Goal: Task Accomplishment & Management: Complete application form

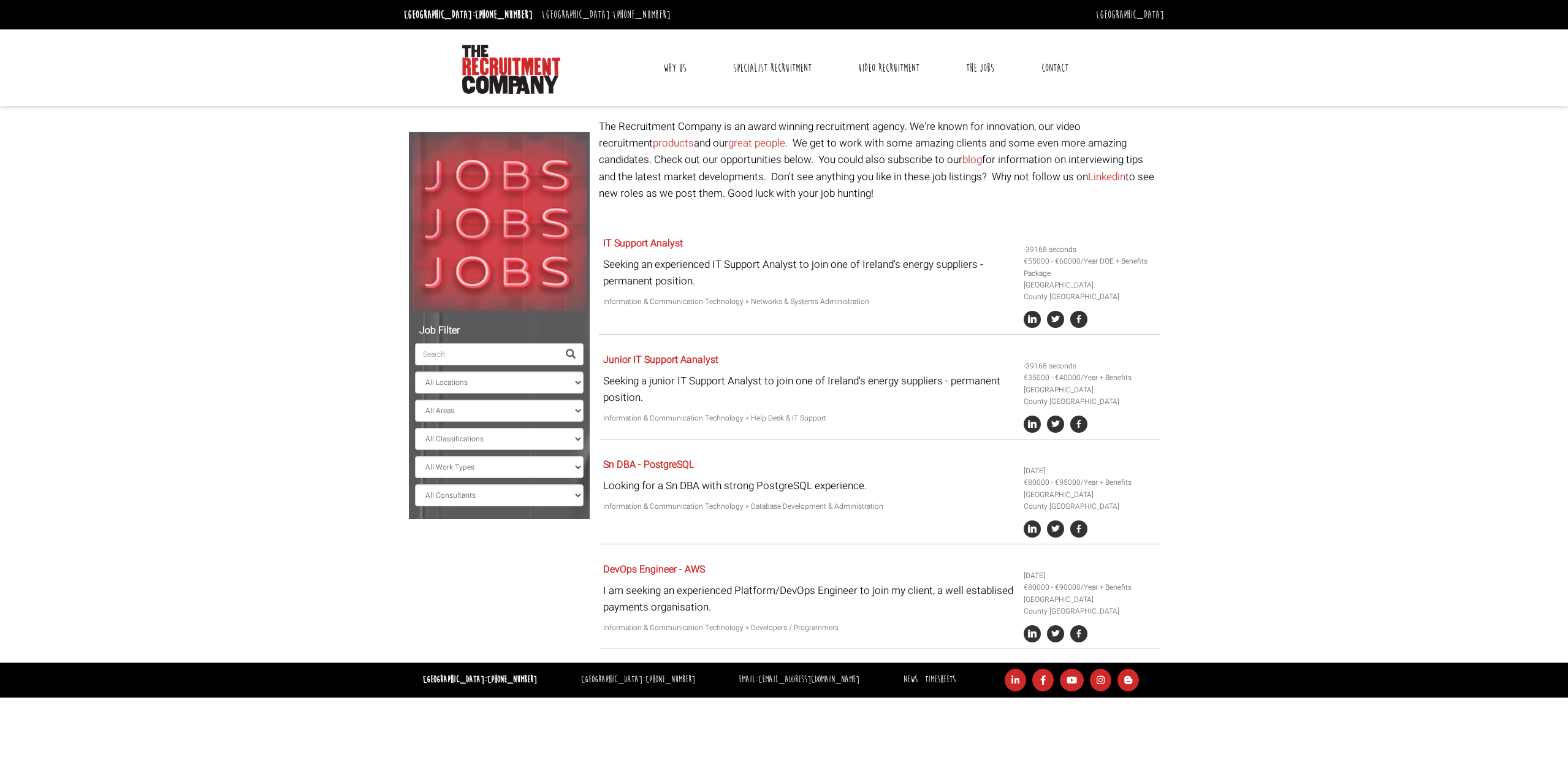
select select "[GEOGRAPHIC_DATA]"
select select "[PERSON_NAME]"
click at [667, 241] on link "IT Support Analyst" at bounding box center [643, 243] width 80 height 15
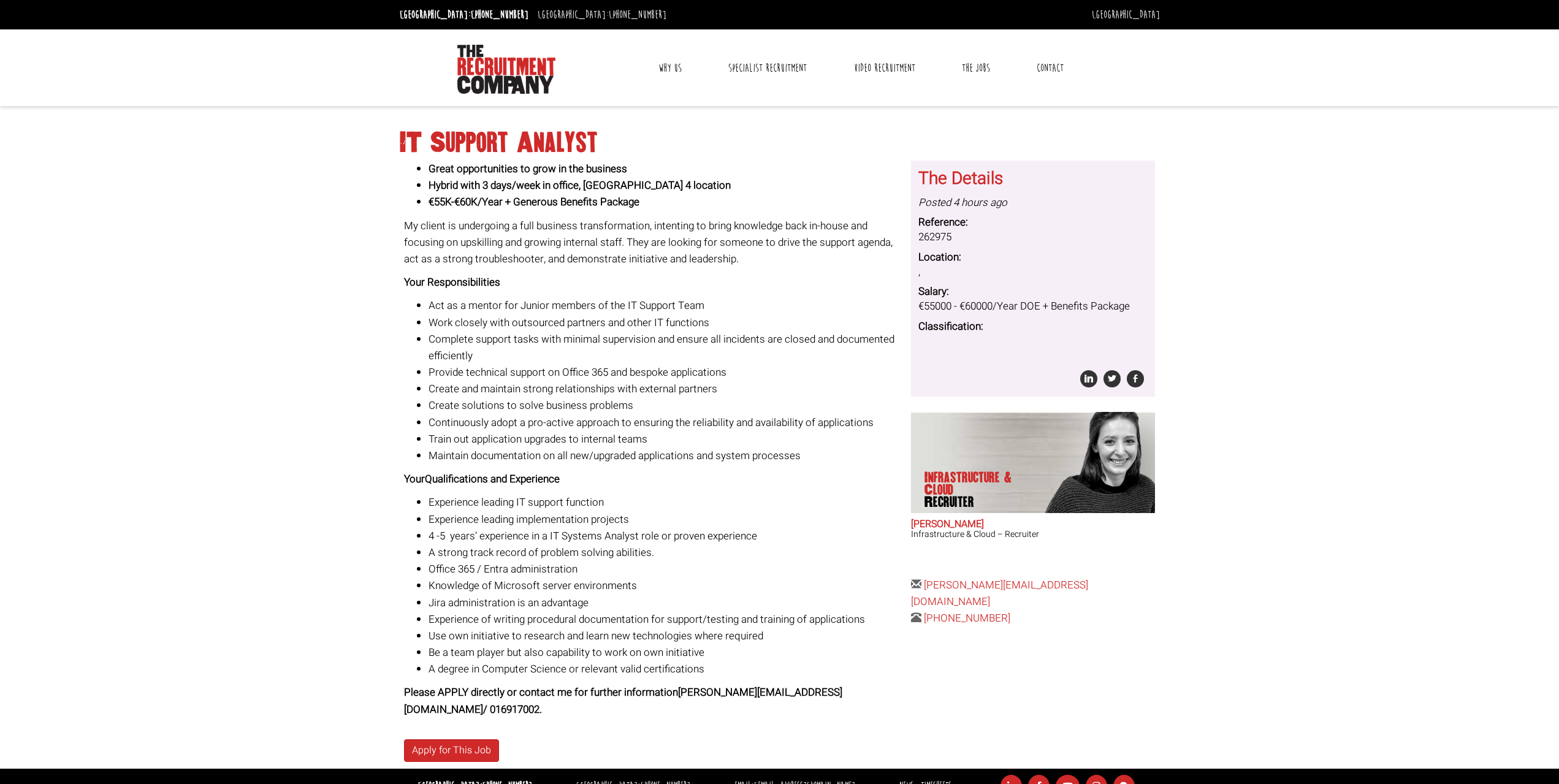
scroll to position [19, 0]
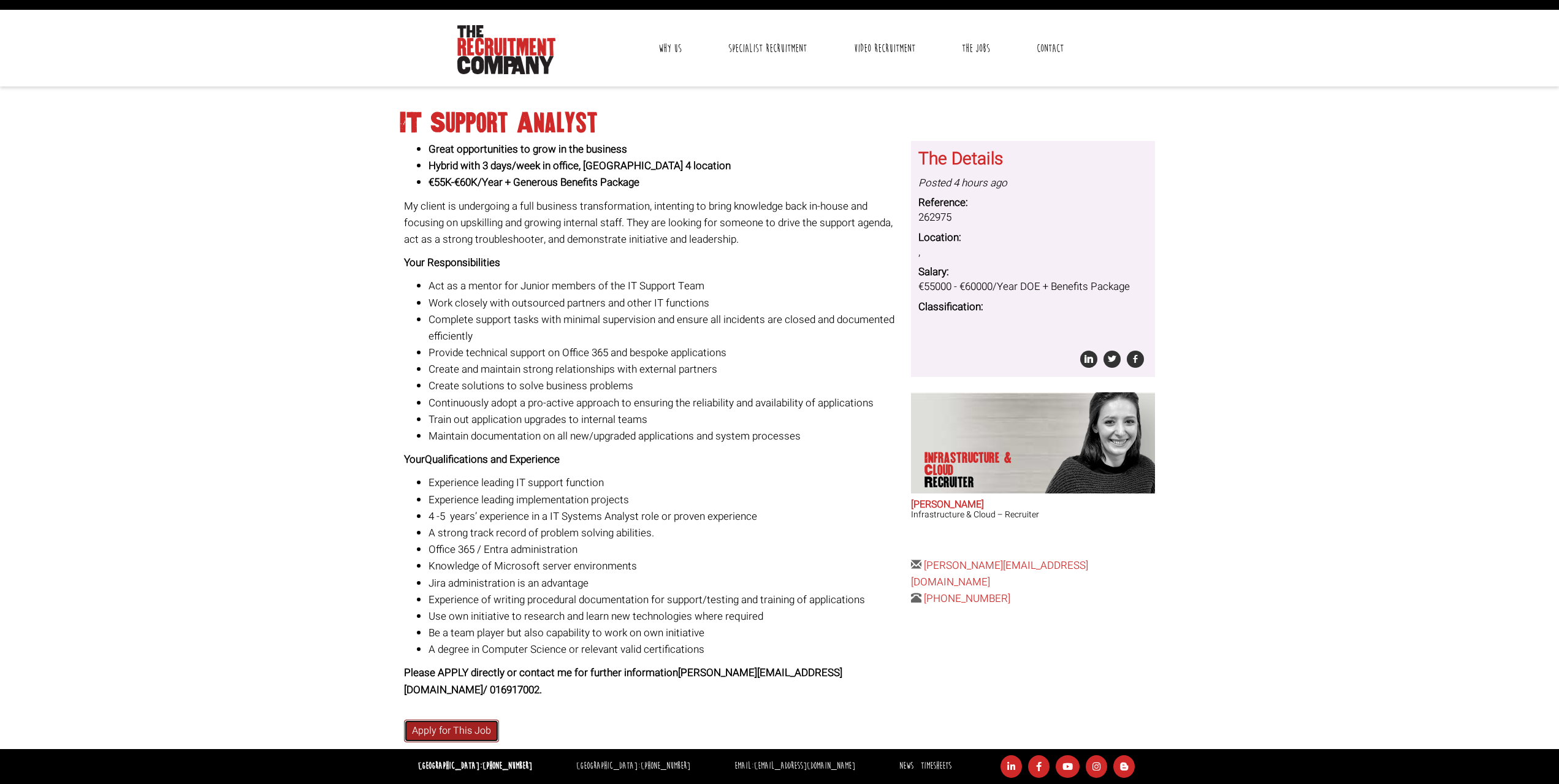
click at [471, 734] on link "Apply for This Job" at bounding box center [451, 730] width 95 height 23
drag, startPoint x: 396, startPoint y: 115, endPoint x: 730, endPoint y: 691, distance: 665.8
click at [730, 691] on div "IT Support Analyst Great opportunities to grow in the business Hybrid with 3 da…" at bounding box center [779, 424] width 769 height 651
copy div "IT Support Analyst Great opportunities to grow in the business Hybrid with 3 da…"
click at [829, 271] on div "Great opportunities to grow in the business Hybrid with 3 days/week in office, …" at bounding box center [653, 419] width 498 height 557
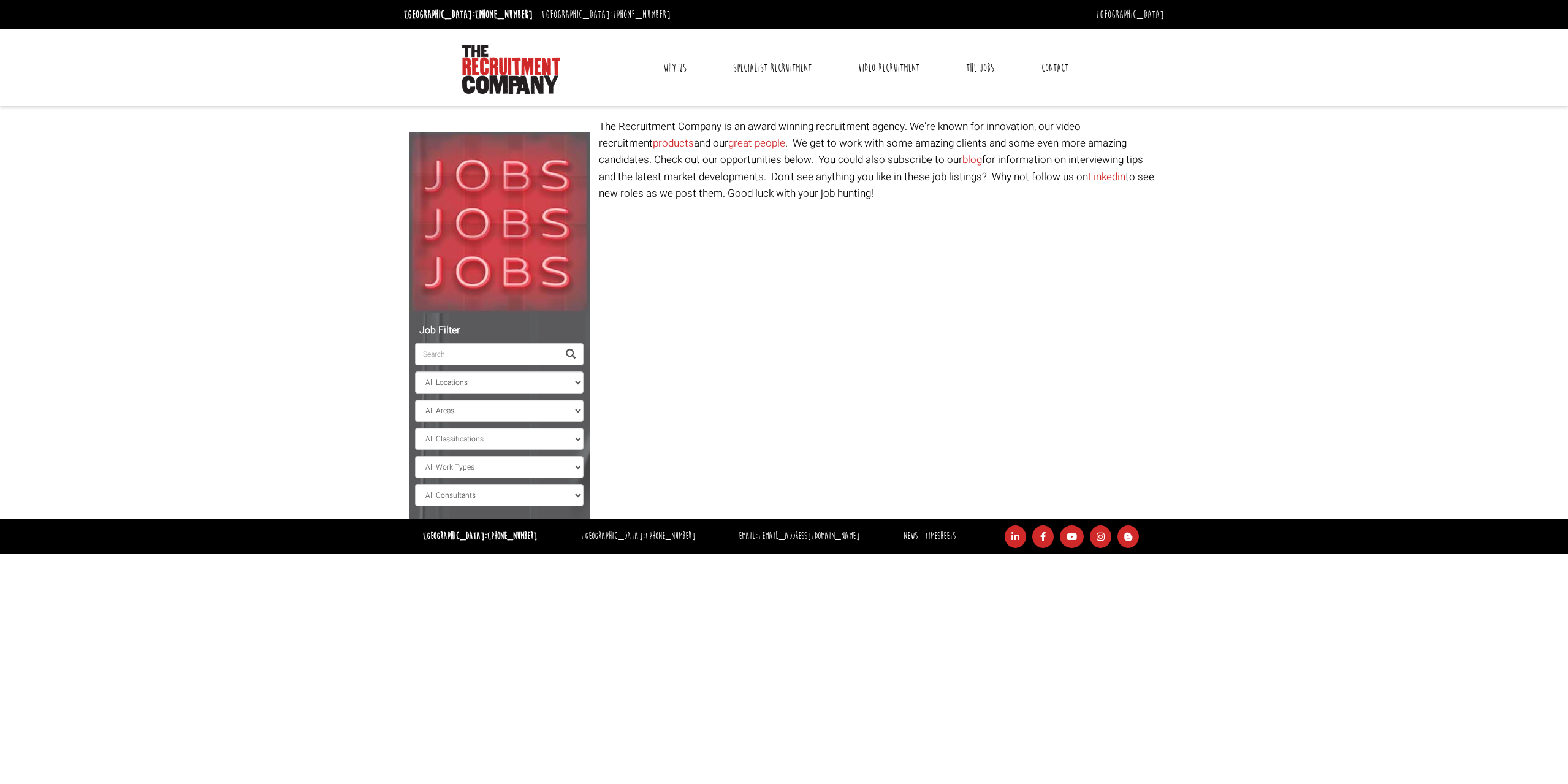
select select "[GEOGRAPHIC_DATA]"
select select "[PERSON_NAME]"
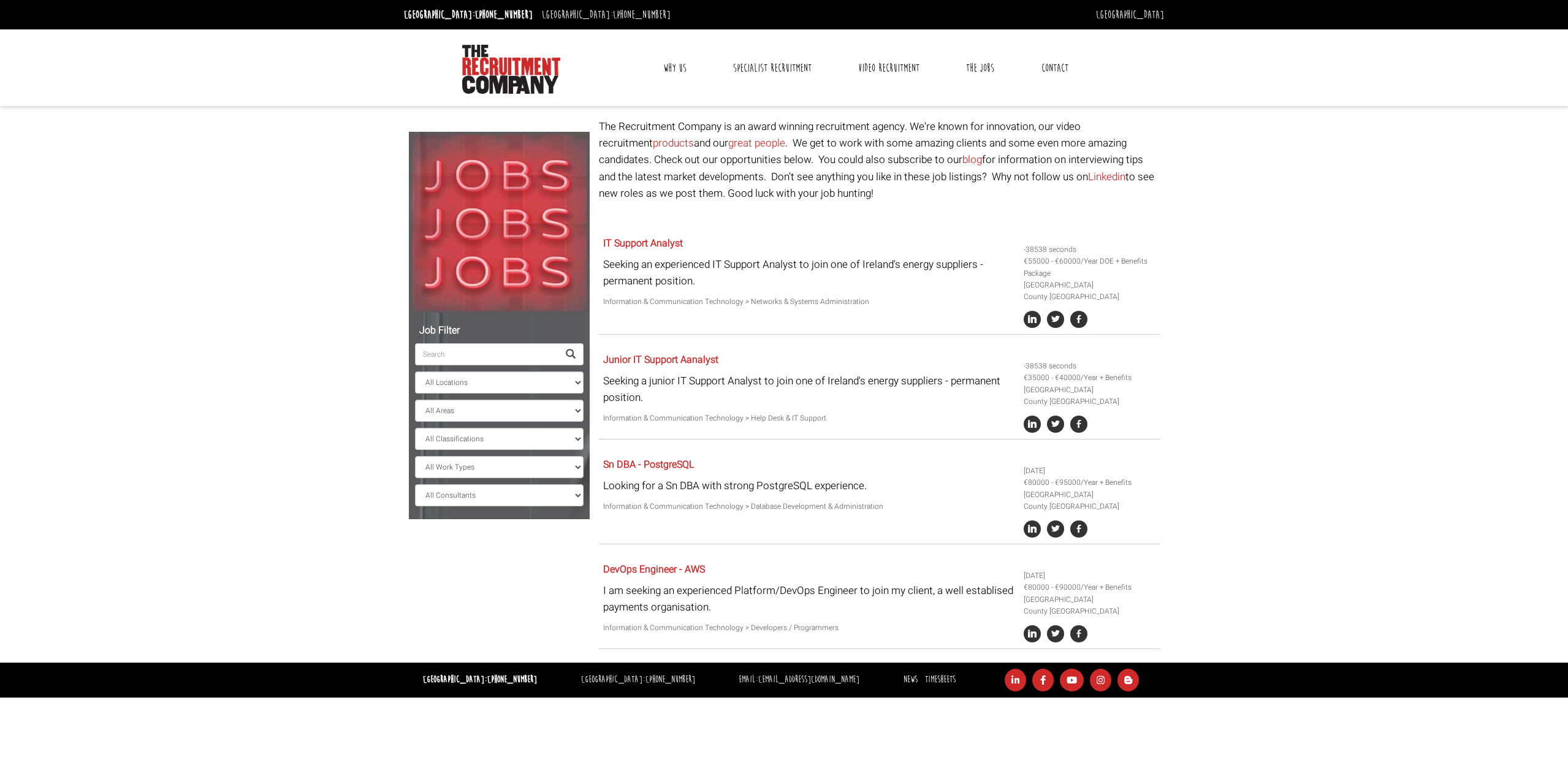
drag, startPoint x: 615, startPoint y: 0, endPoint x: 1177, endPoint y: 162, distance: 584.9
click at [1177, 162] on body "Dublin: +353 1 697 2548 Sydney: +61 2 8346 6700 Dublin Sydney Dublin Toggle nav…" at bounding box center [784, 349] width 1568 height 698
click at [680, 358] on link "Junior IT Support Aanalyst" at bounding box center [661, 360] width 116 height 15
